Goal: Task Accomplishment & Management: Use online tool/utility

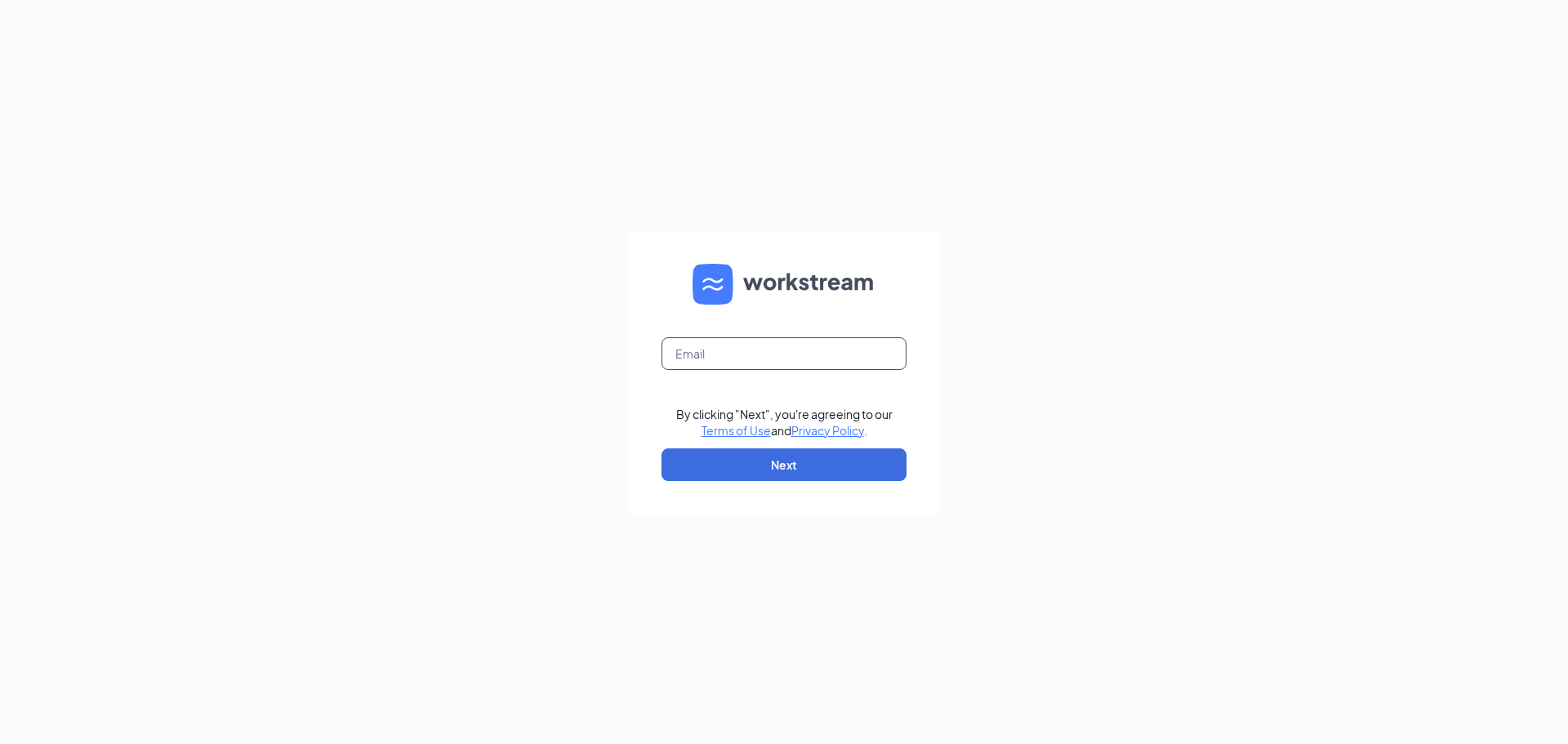
drag, startPoint x: 749, startPoint y: 346, endPoint x: 758, endPoint y: 352, distance: 10.8
click at [749, 346] on input "text" at bounding box center [784, 353] width 245 height 33
click at [792, 352] on input "text" at bounding box center [784, 353] width 245 height 33
type input "[EMAIL_ADDRESS][DOMAIN_NAME]"
click at [780, 463] on button "Next" at bounding box center [784, 464] width 245 height 33
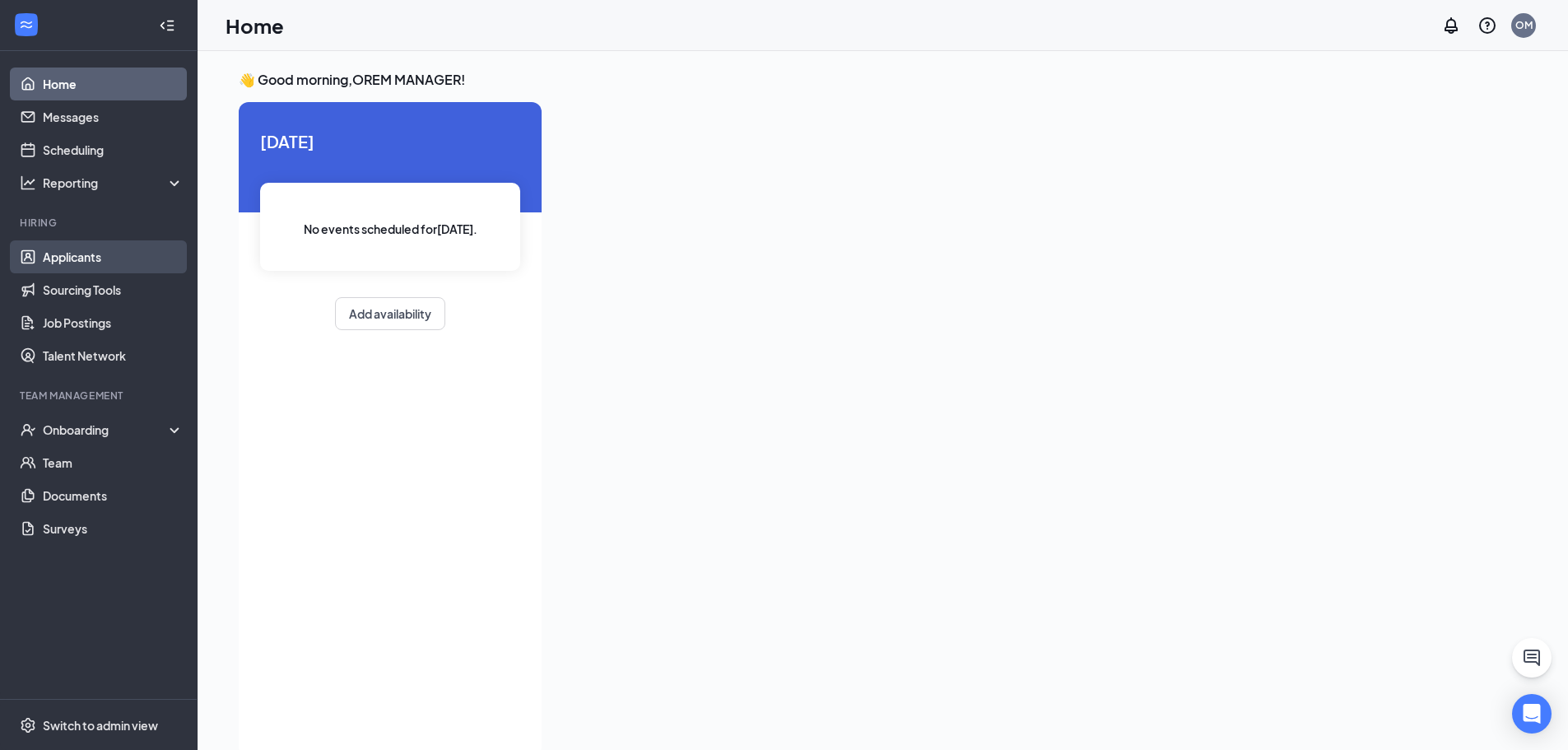
click at [119, 252] on link "Applicants" at bounding box center [113, 257] width 141 height 33
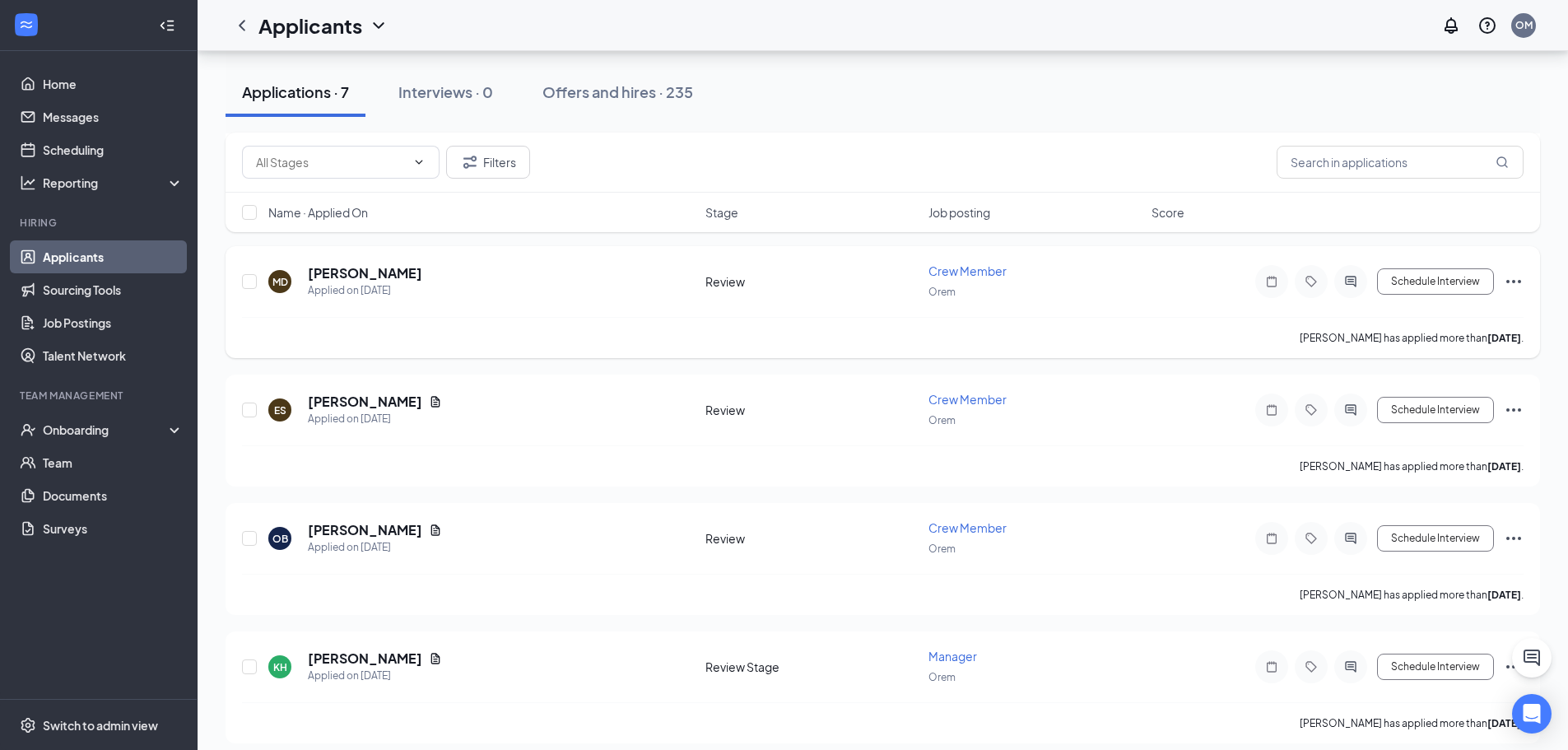
scroll to position [471, 0]
